Goal: Communication & Community: Ask a question

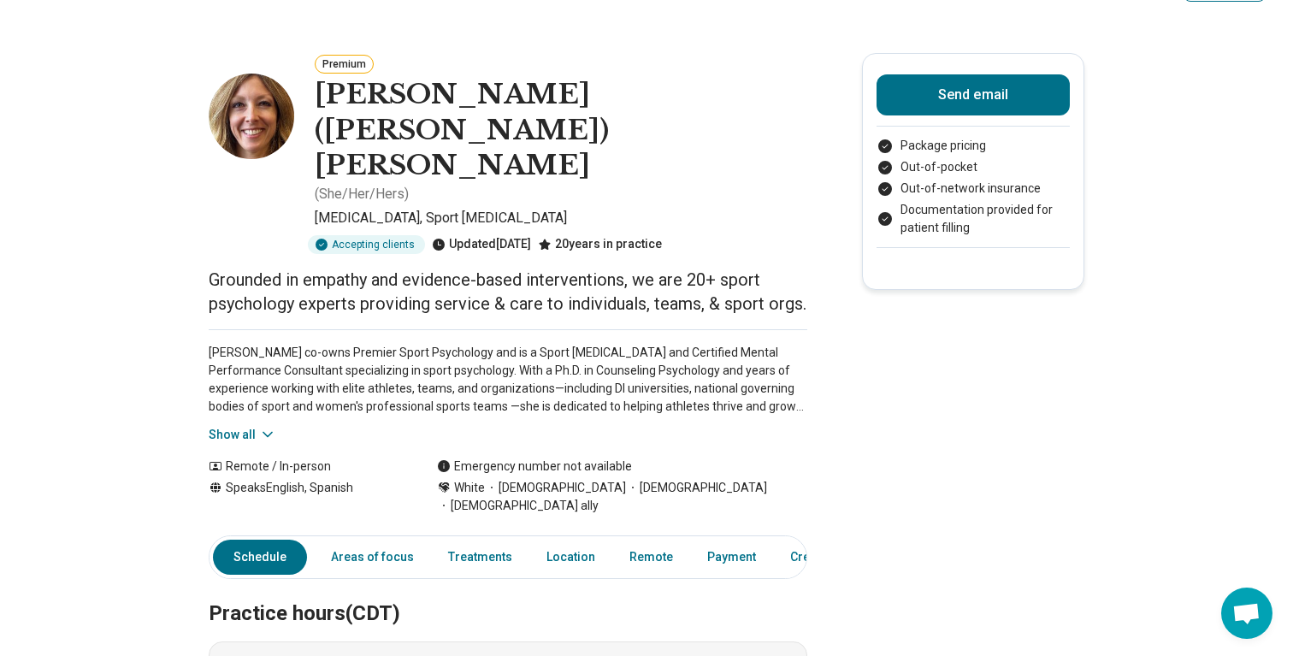
click at [252, 426] on button "Show all" at bounding box center [243, 435] width 68 height 18
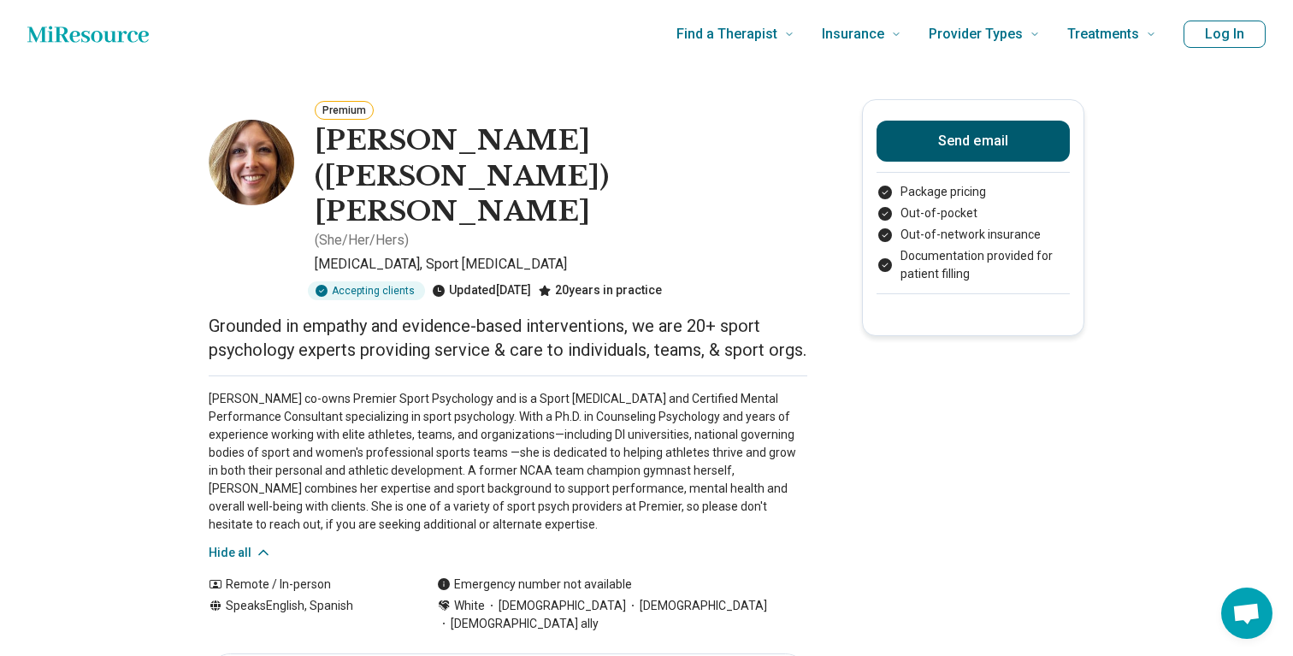
click at [1003, 148] on button "Send email" at bounding box center [973, 141] width 193 height 41
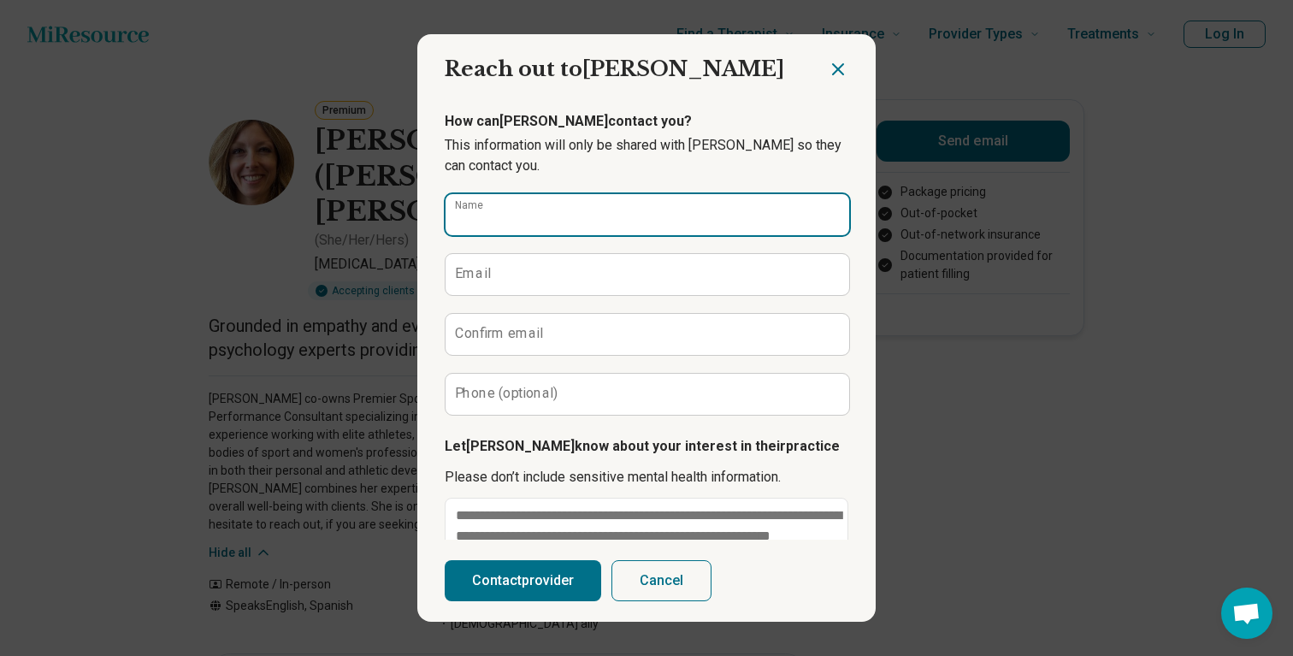
click at [639, 227] on input "Name" at bounding box center [648, 214] width 404 height 41
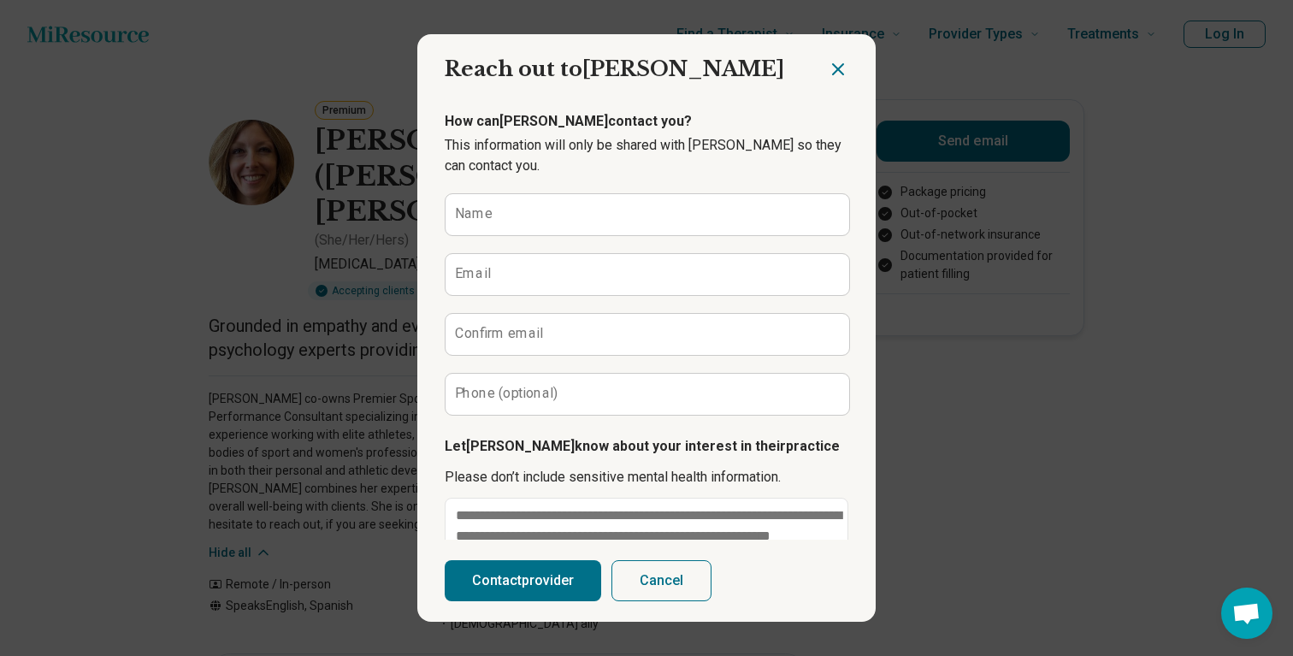
click at [838, 67] on icon "Close dialog" at bounding box center [838, 69] width 21 height 21
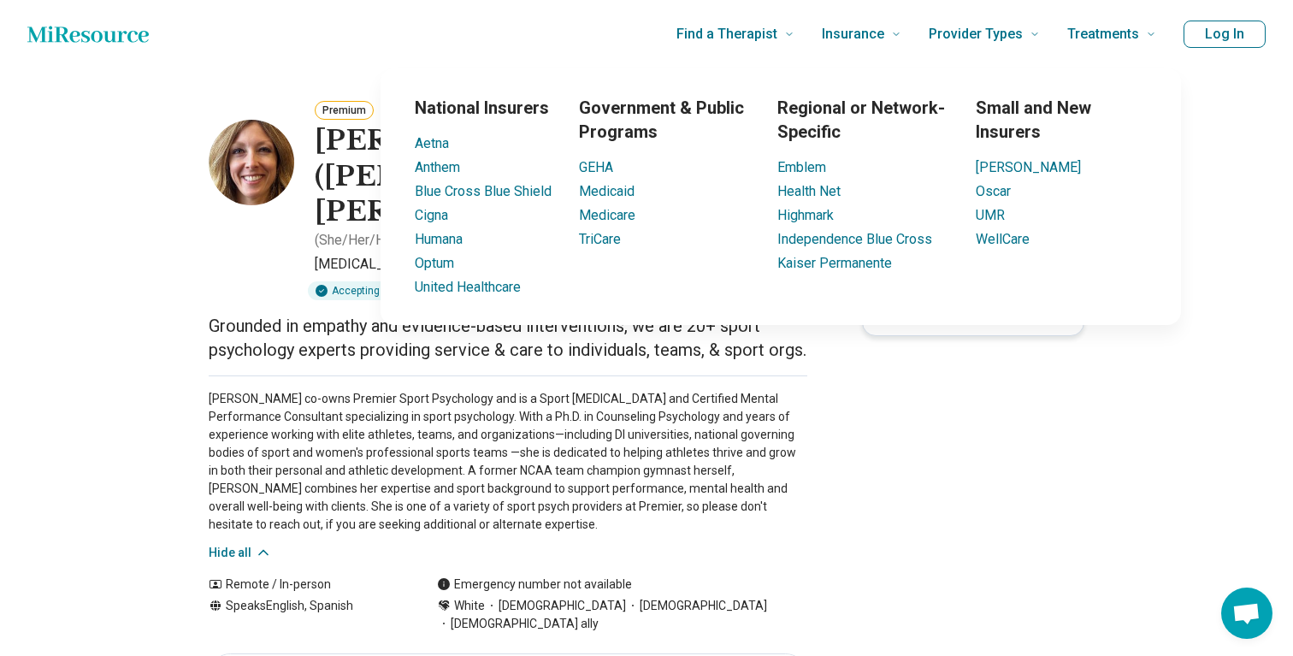
click at [725, 477] on div "Dr. Carly Anderson co-owns Premier Sport Psychology and is a Sport Psychologist…" at bounding box center [508, 469] width 599 height 186
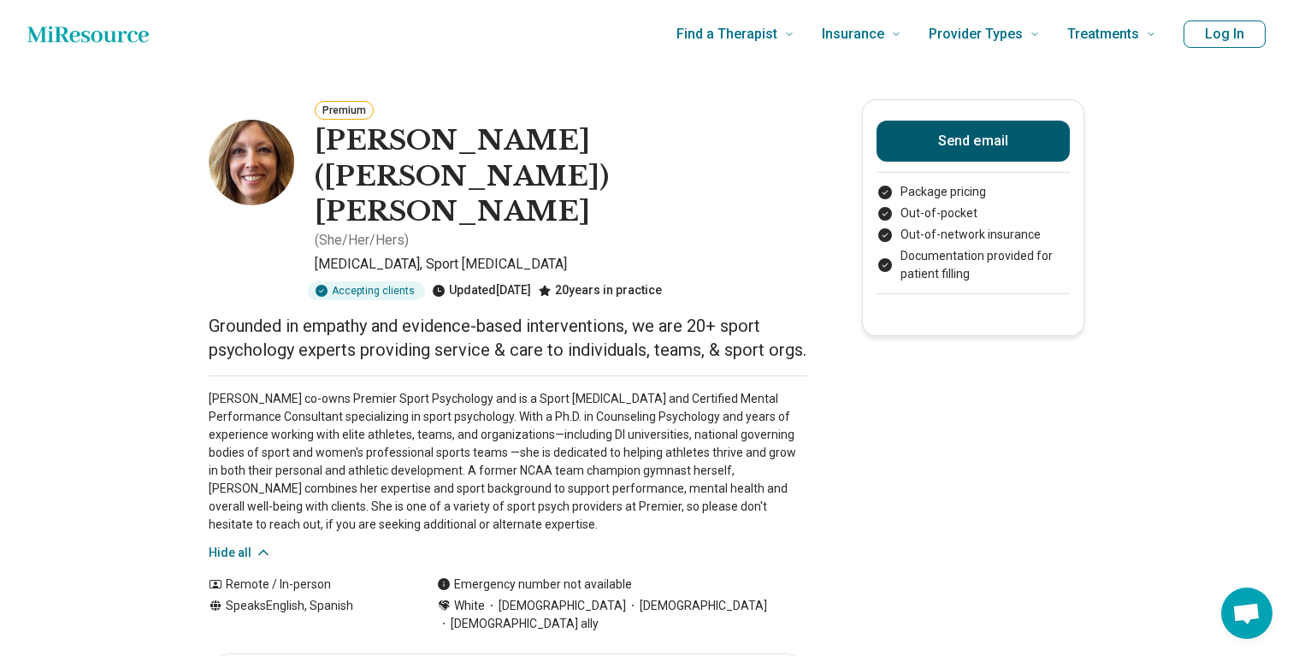
click at [1003, 124] on button "Send email" at bounding box center [973, 141] width 193 height 41
type textarea "*"
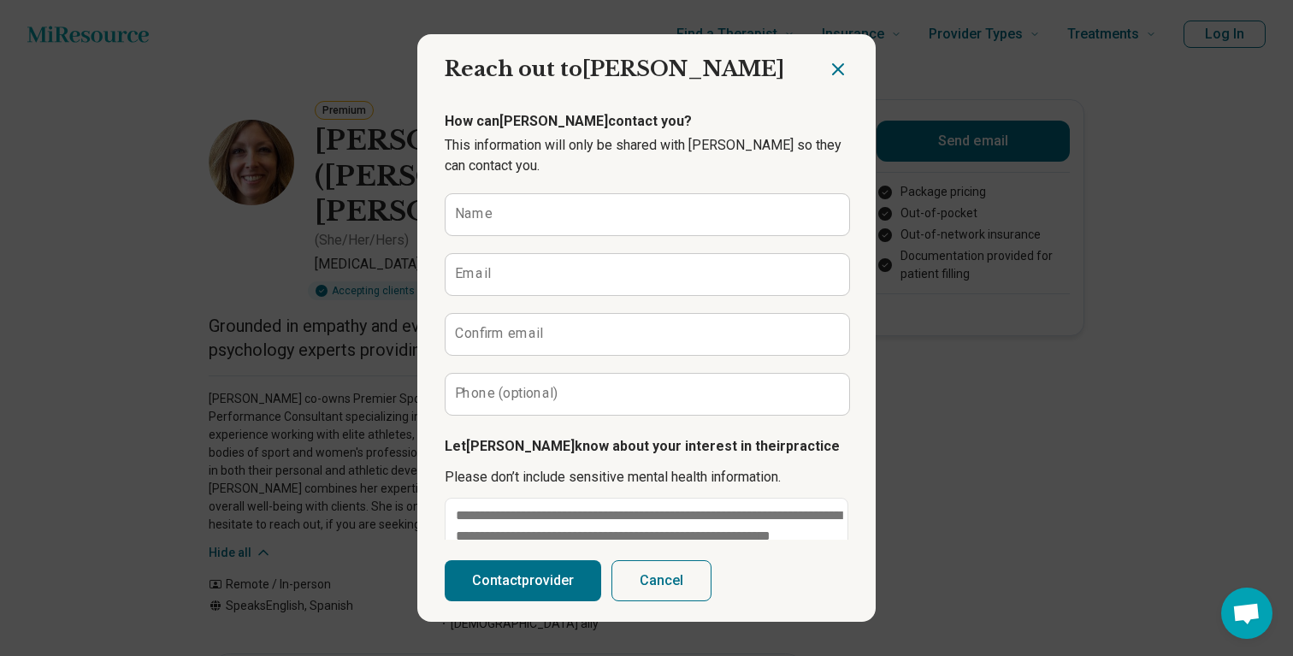
scroll to position [118, 0]
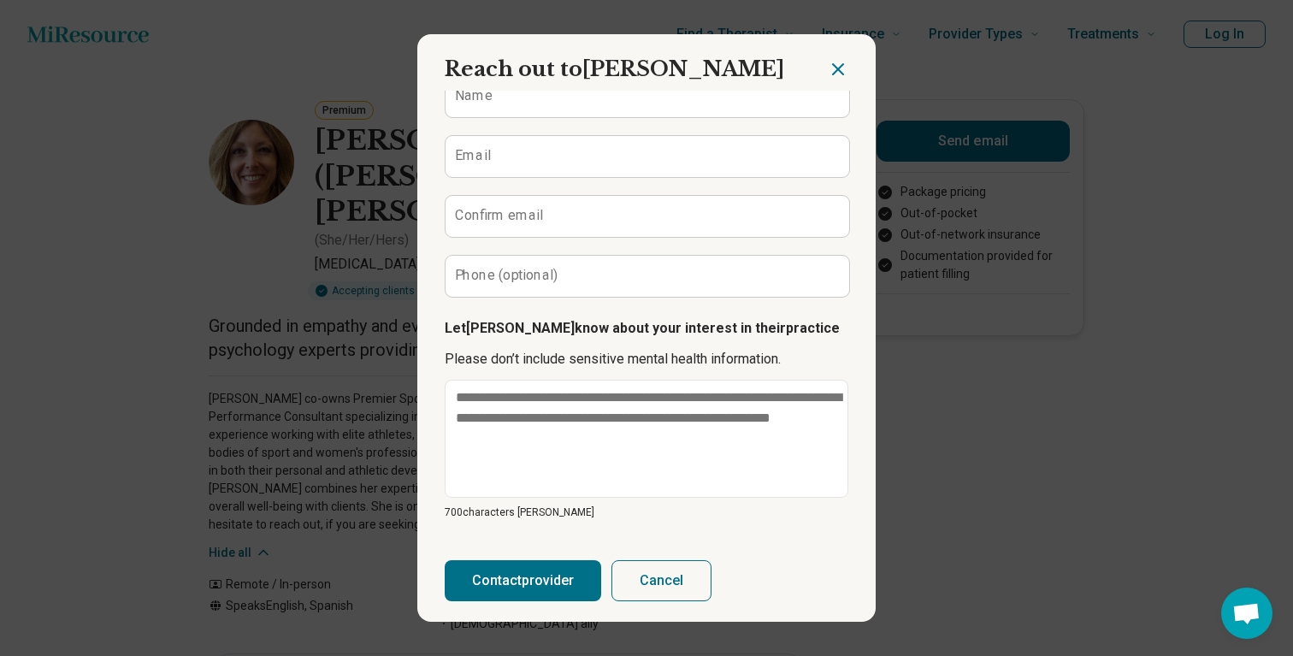
click at [829, 56] on div at bounding box center [852, 62] width 48 height 56
click at [829, 62] on icon "Close dialog" at bounding box center [838, 69] width 21 height 21
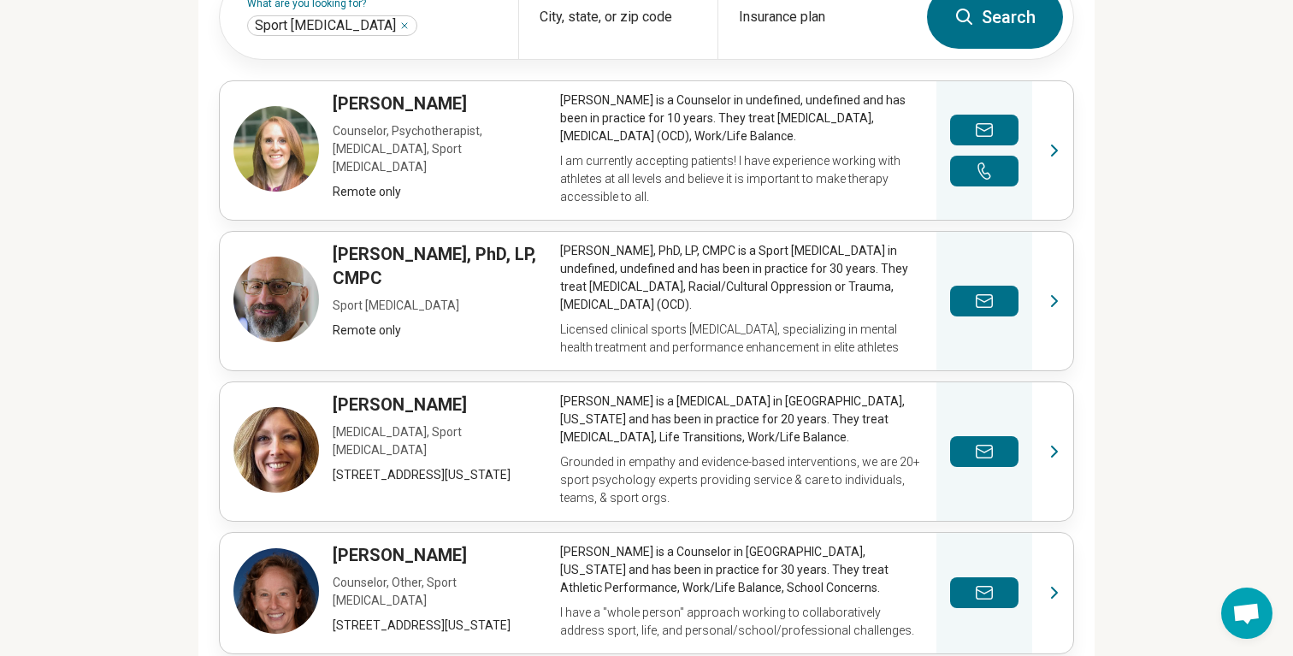
scroll to position [840, 0]
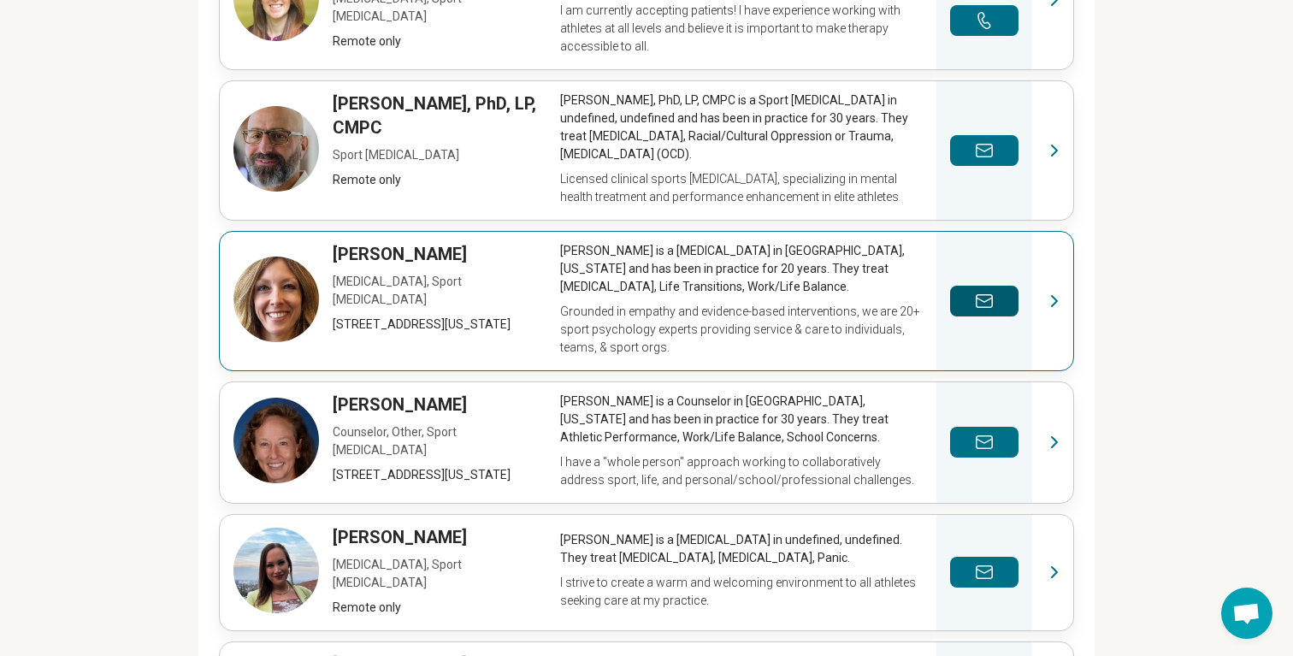
click at [986, 289] on button "Send a message" at bounding box center [984, 301] width 68 height 31
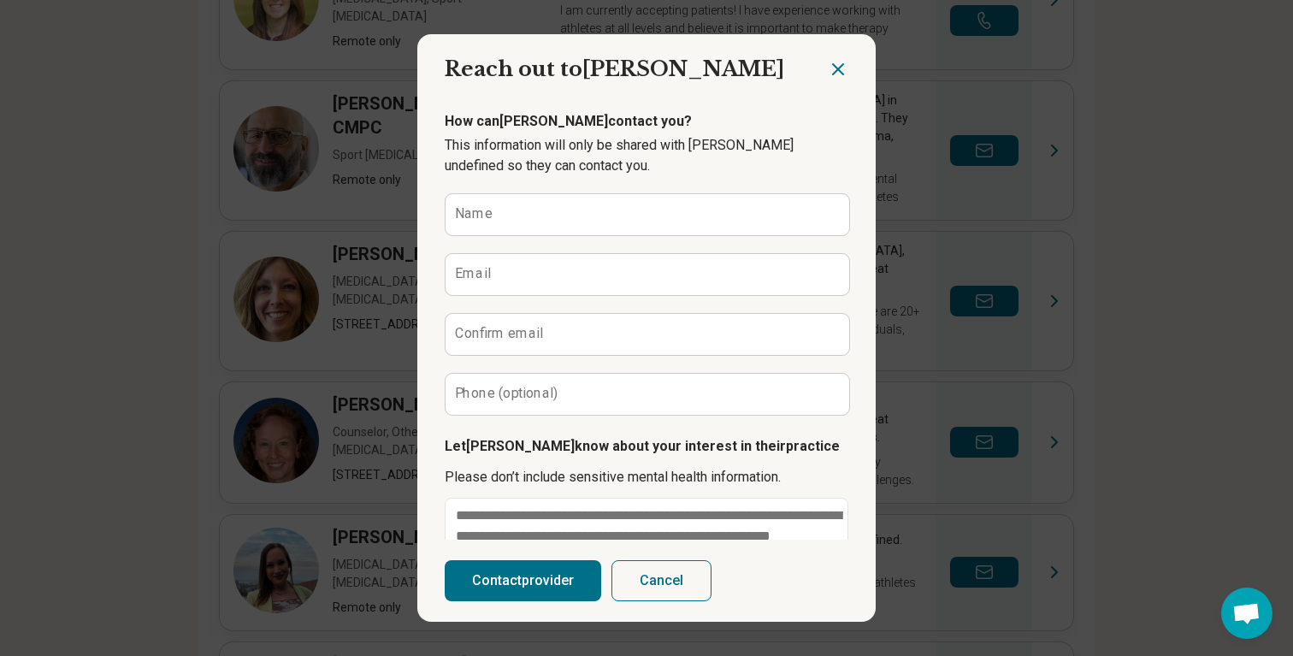
click at [833, 78] on icon "Close dialog" at bounding box center [838, 69] width 21 height 21
